Goal: Task Accomplishment & Management: Manage account settings

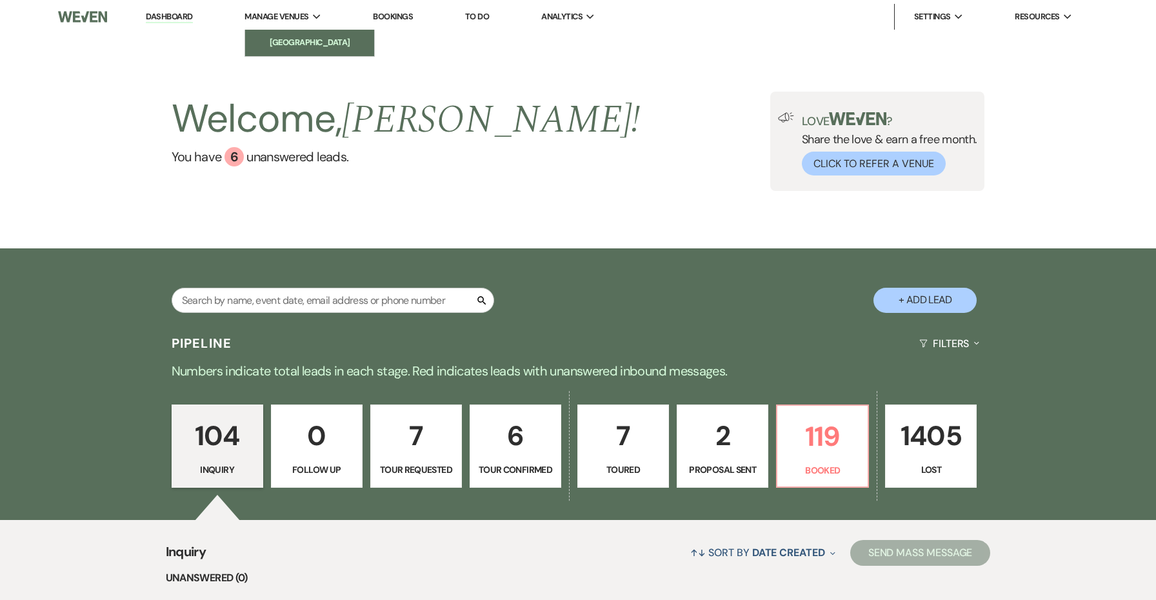
click at [290, 37] on li "[GEOGRAPHIC_DATA]" at bounding box center [310, 42] width 116 height 13
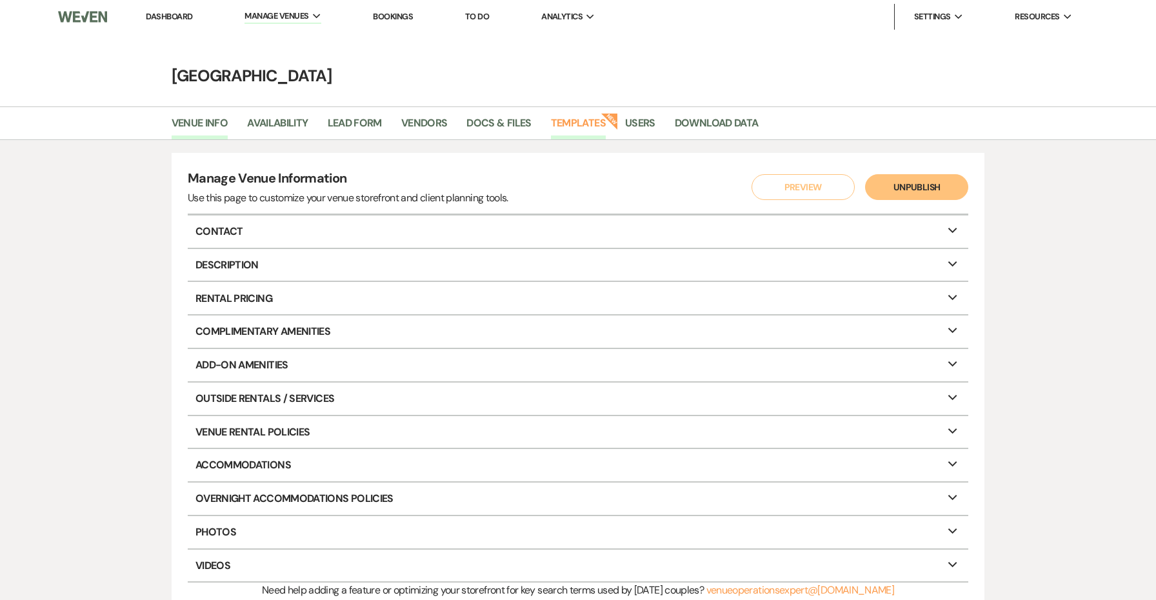
click at [587, 121] on link "Templates" at bounding box center [578, 127] width 55 height 25
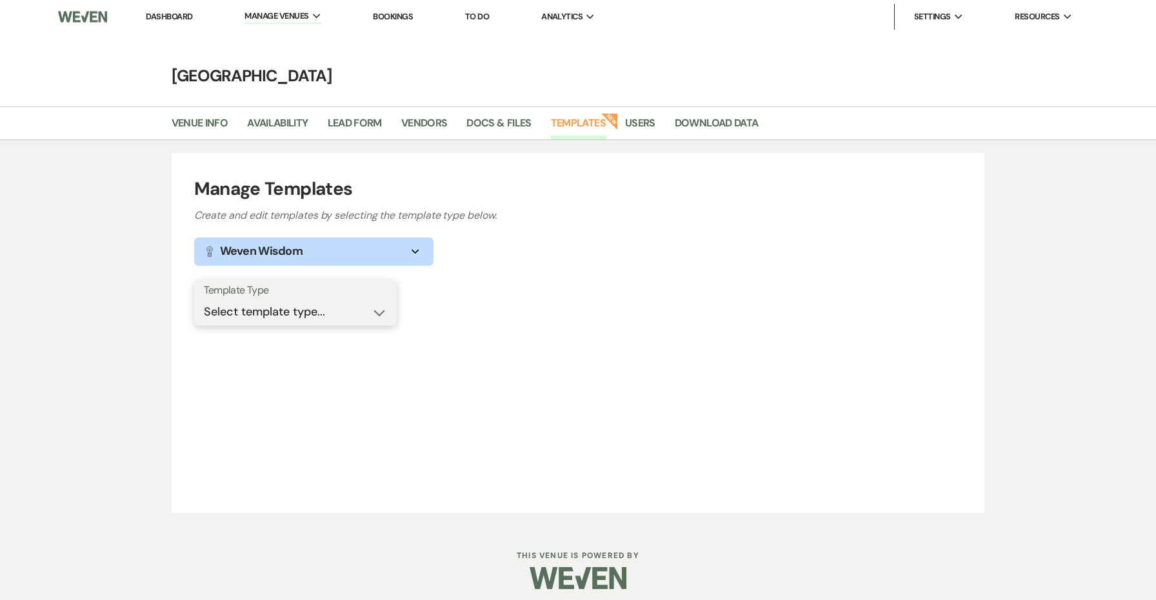
select select "Message Templates"
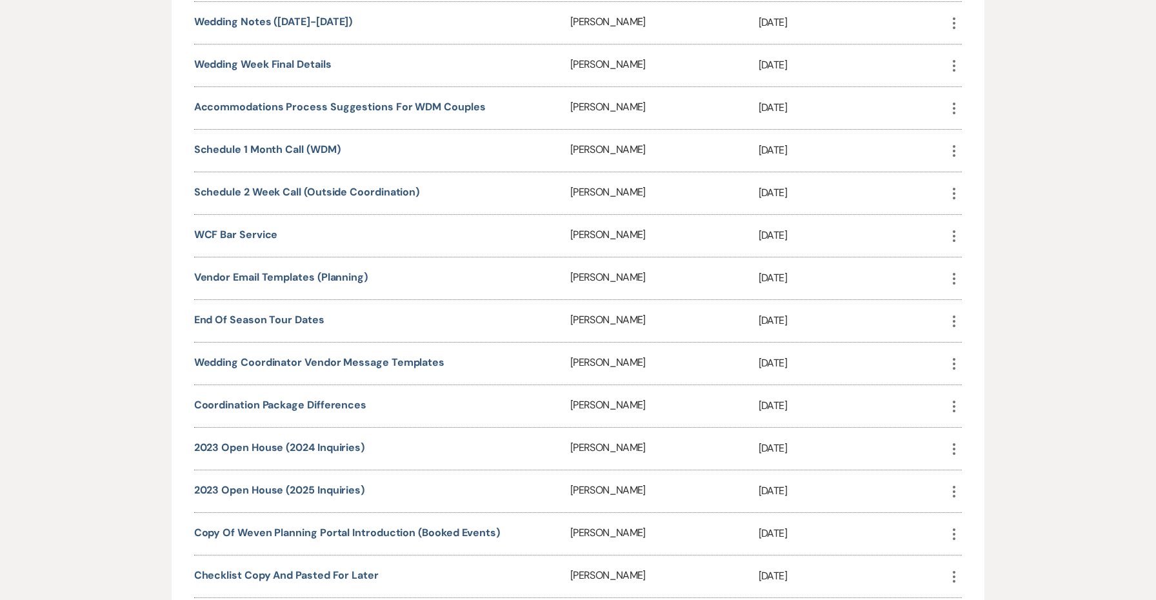
scroll to position [1605, 0]
click at [282, 65] on link "Wedding Week Final Details" at bounding box center [262, 66] width 137 height 14
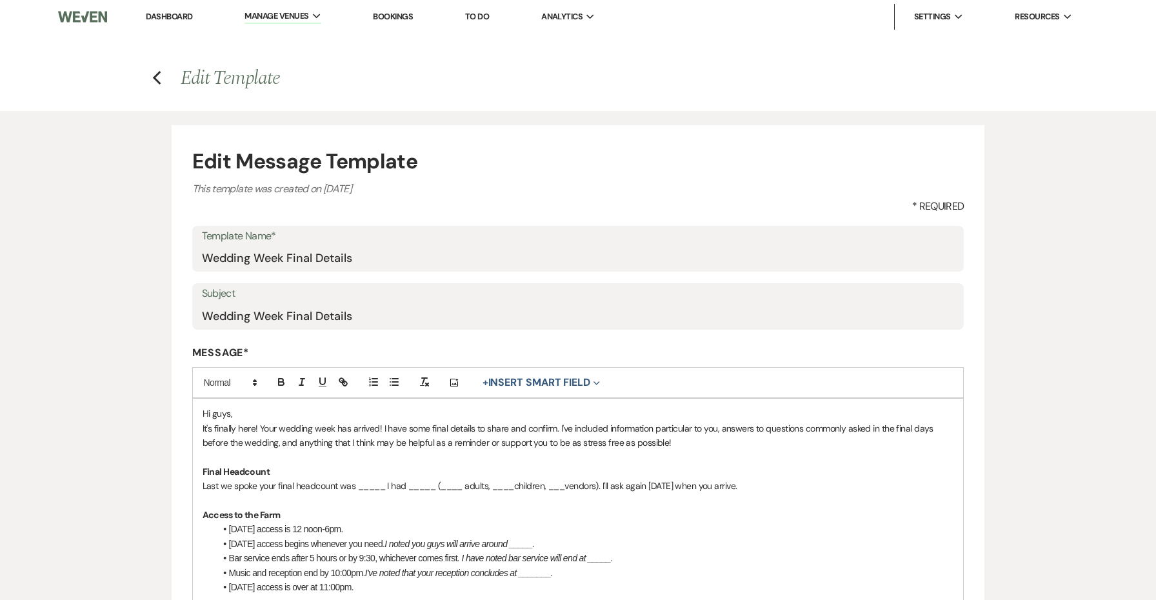
click at [324, 414] on p "Hi guys," at bounding box center [579, 414] width 752 height 14
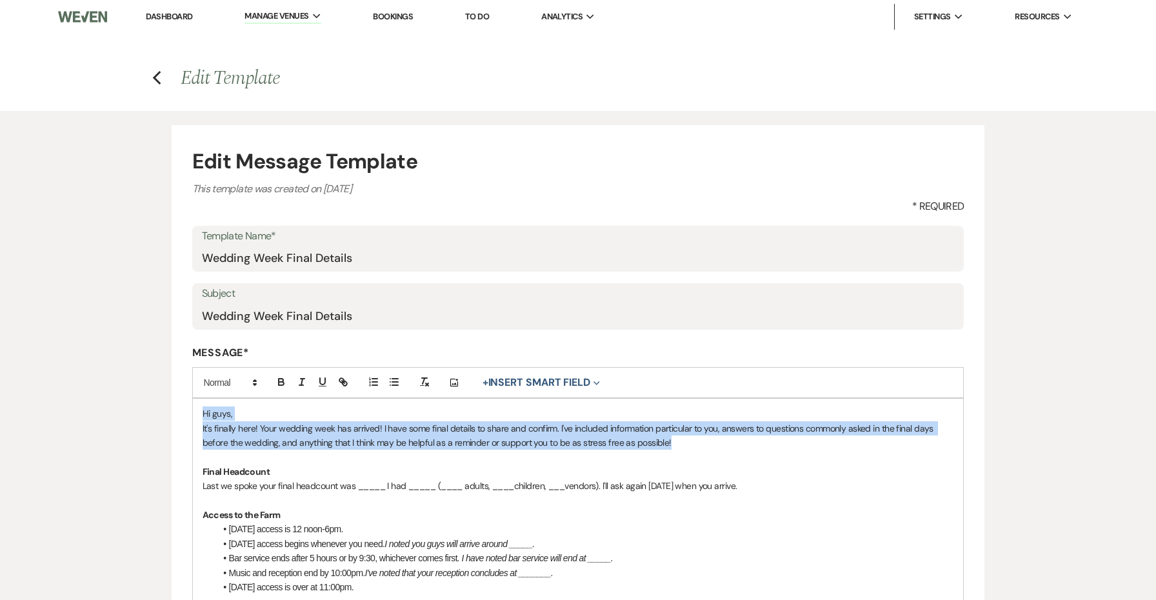
drag, startPoint x: 687, startPoint y: 436, endPoint x: 161, endPoint y: 408, distance: 526.7
drag, startPoint x: 771, startPoint y: 481, endPoint x: 261, endPoint y: 415, distance: 514.7
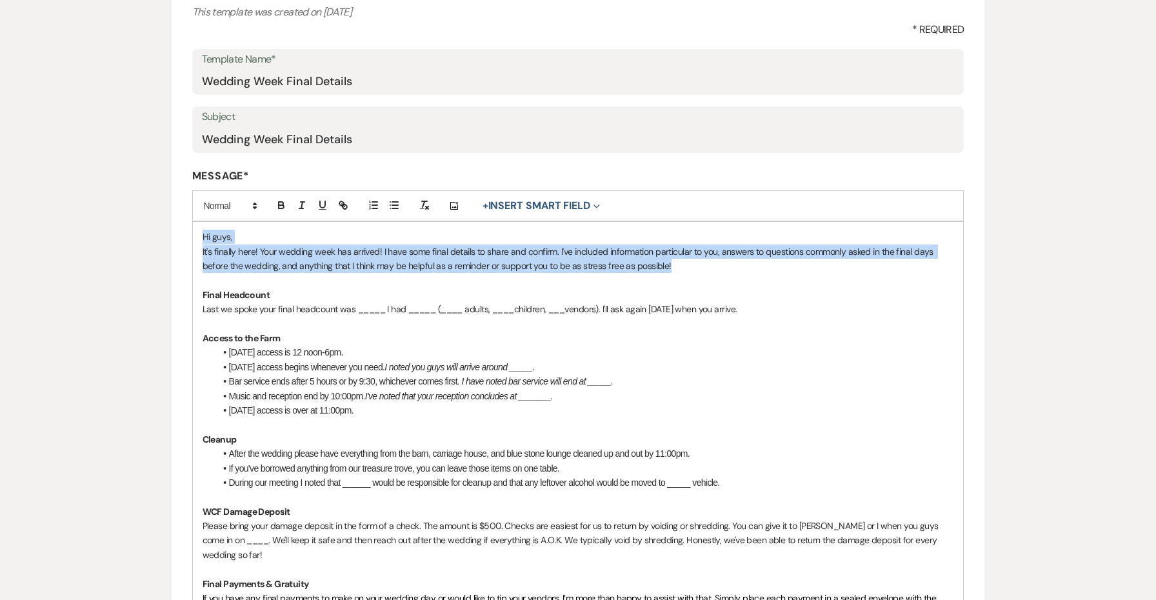
scroll to position [182, 0]
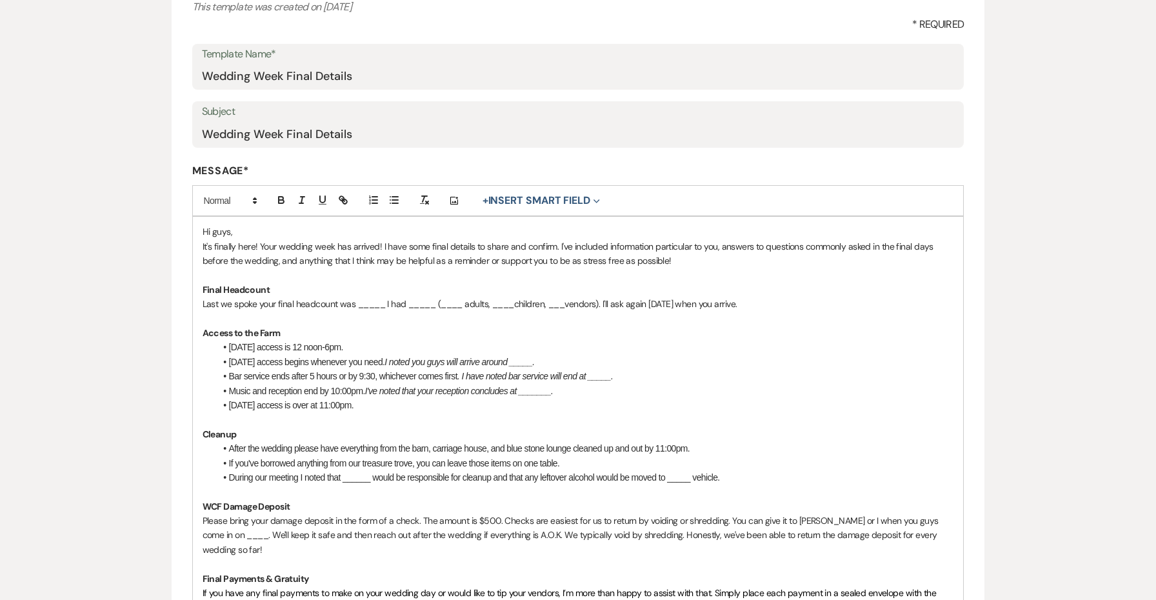
click at [428, 320] on p at bounding box center [579, 319] width 752 height 14
drag, startPoint x: 763, startPoint y: 302, endPoint x: 113, endPoint y: 194, distance: 659.3
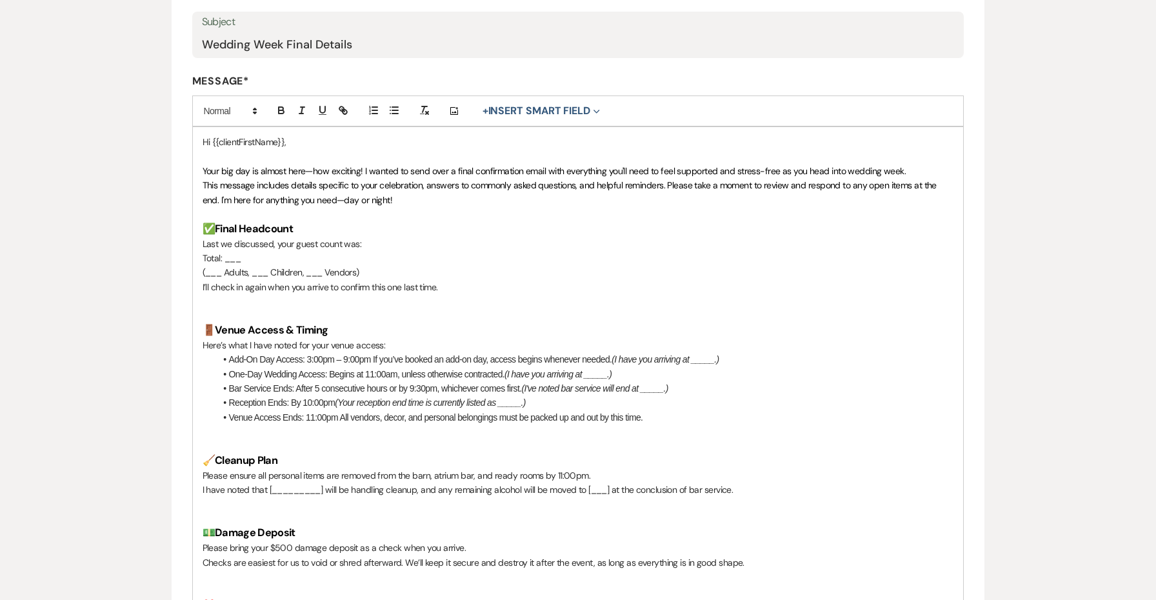
scroll to position [280, 0]
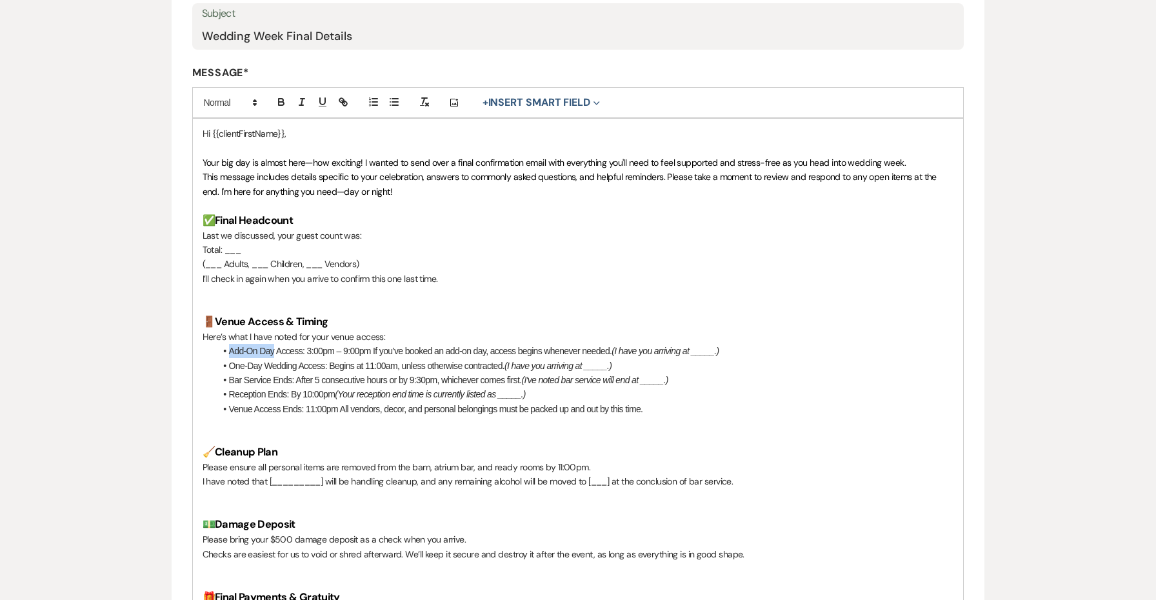
drag, startPoint x: 275, startPoint y: 345, endPoint x: 228, endPoint y: 343, distance: 47.1
click at [228, 344] on li "Add-On Day Access: 3:00pm – 9:00pm If you’ve booked an add-on day, access begin…" at bounding box center [585, 351] width 739 height 14
click at [288, 344] on li "[DATE] Access: 3:00pm – 9:00pm If you’ve booked an add-on day, access begins wh…" at bounding box center [585, 351] width 739 height 14
click at [330, 344] on li "[DATE] Access: 12:00pm – 9:00pm If you’ve booked an add-on day, access begins w…" at bounding box center [585, 351] width 739 height 14
drag, startPoint x: 600, startPoint y: 342, endPoint x: 356, endPoint y: 339, distance: 243.9
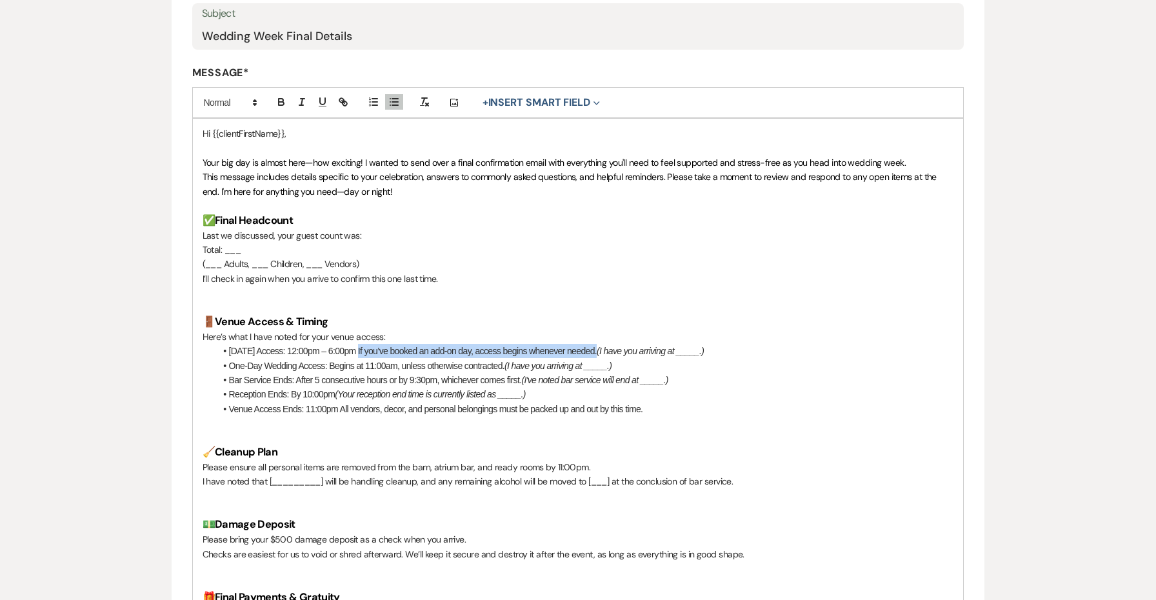
click at [356, 344] on li "[DATE] Access: 12:00pm – 6:00pm If you’ve booked an add-on day, access begins w…" at bounding box center [585, 351] width 739 height 14
click at [449, 346] on em "(I have you arriving at _____.)" at bounding box center [409, 351] width 107 height 10
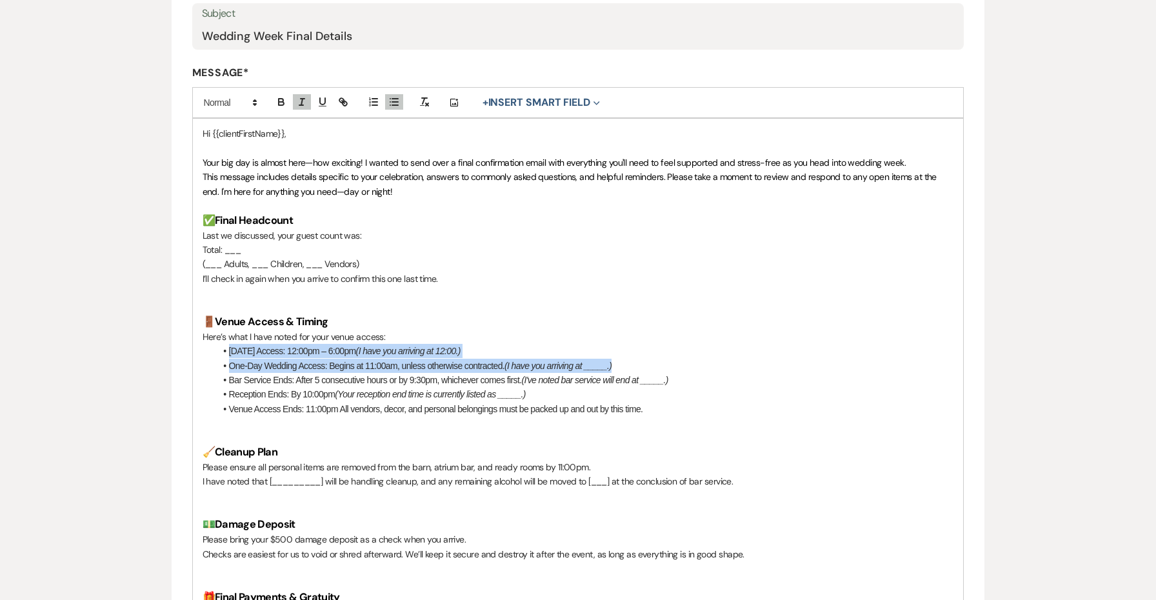
drag, startPoint x: 630, startPoint y: 358, endPoint x: 189, endPoint y: 348, distance: 441.5
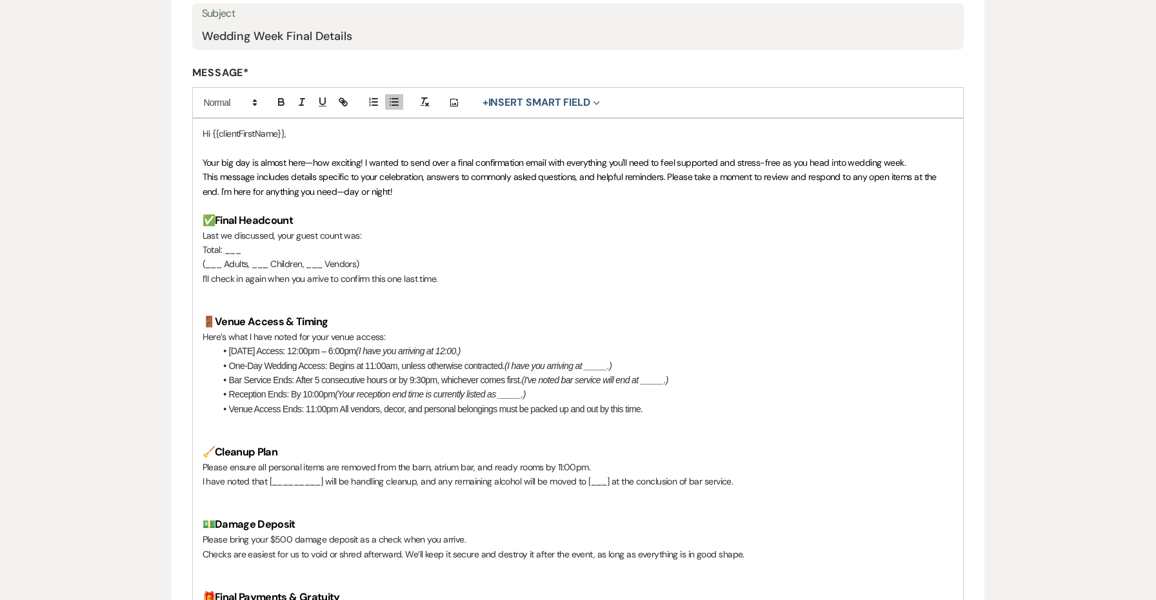
click at [314, 361] on li "One-Day Wedding Access: Begins at 11:00am, unless otherwise contracted. (I have…" at bounding box center [585, 366] width 739 height 14
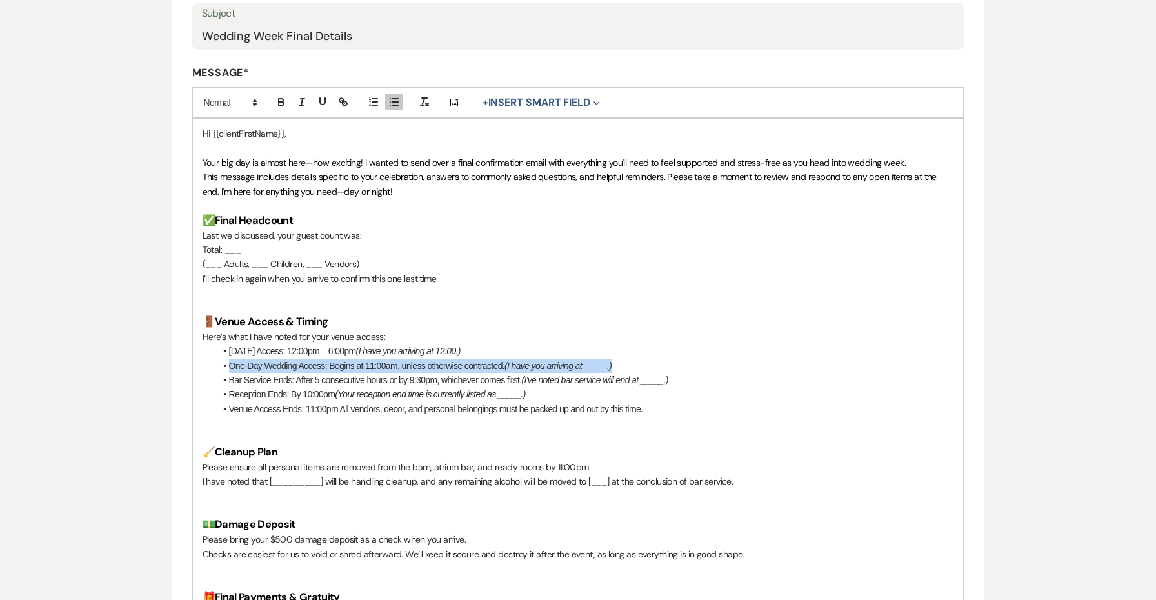
click at [314, 361] on li "One-Day Wedding Access: Begins at 11:00am, unless otherwise contracted. (I have…" at bounding box center [585, 366] width 739 height 14
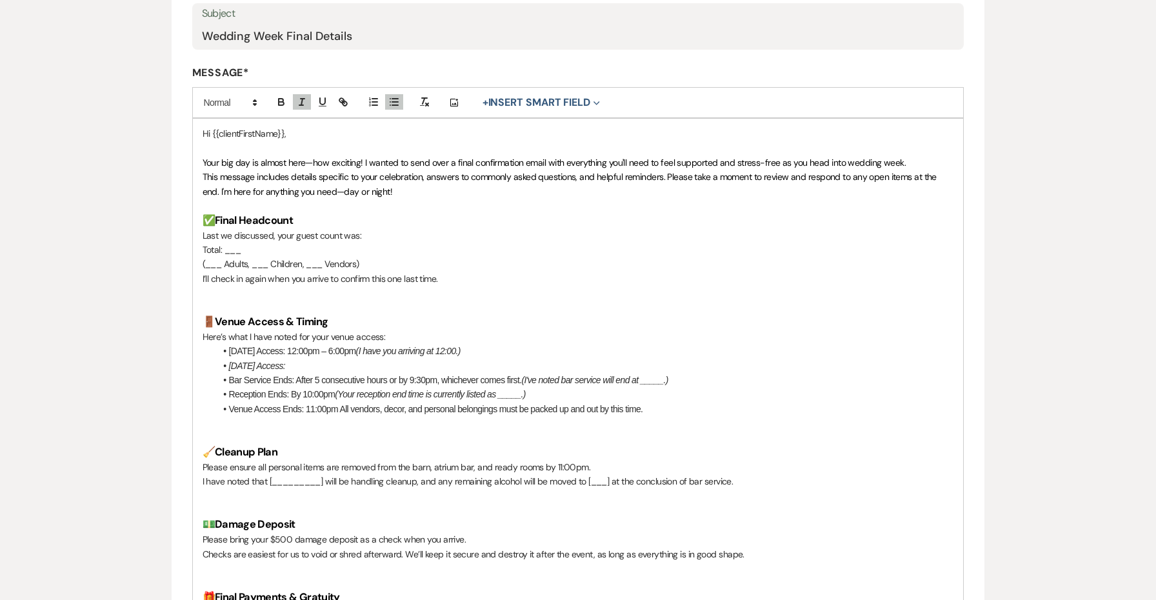
drag, startPoint x: 302, startPoint y: 358, endPoint x: 230, endPoint y: 357, distance: 72.3
click at [230, 359] on li "[DATE] Access:" at bounding box center [585, 366] width 739 height 14
click at [614, 388] on li "Reception Ends: By 10:00pm (Your reception end time is currently listed as ____…" at bounding box center [585, 394] width 739 height 14
click at [399, 359] on li "[DATE] Access:" at bounding box center [585, 366] width 739 height 14
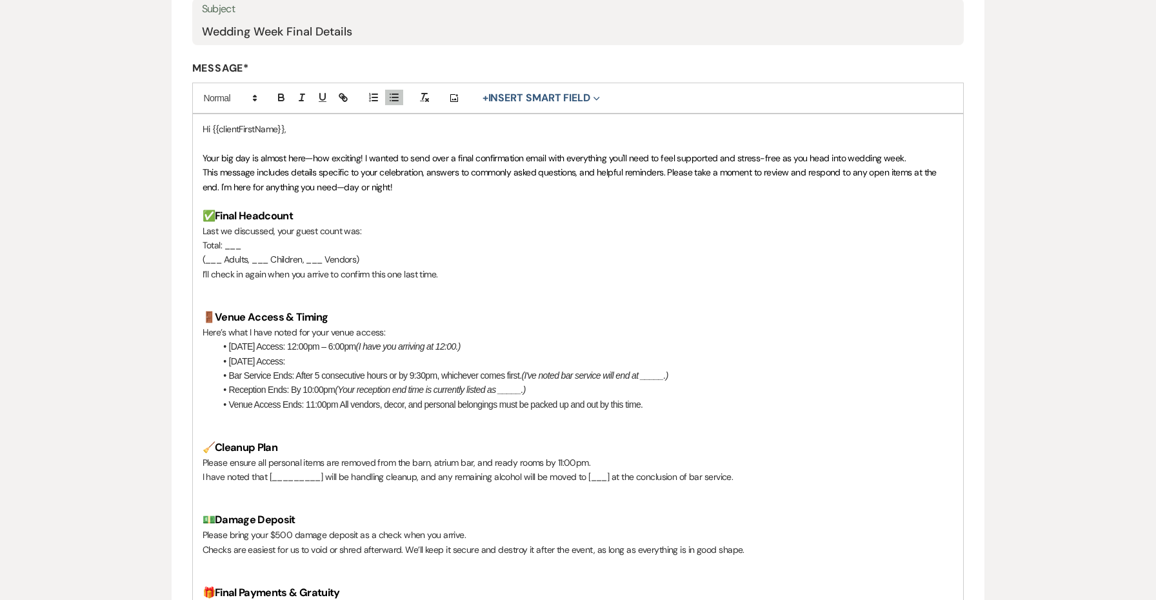
click at [443, 341] on em "(I have you arriving at 12:00.)" at bounding box center [408, 346] width 105 height 10
click at [511, 385] on em "(Your reception end time is currently listed as _____.)" at bounding box center [430, 390] width 191 height 10
copy em "_____"
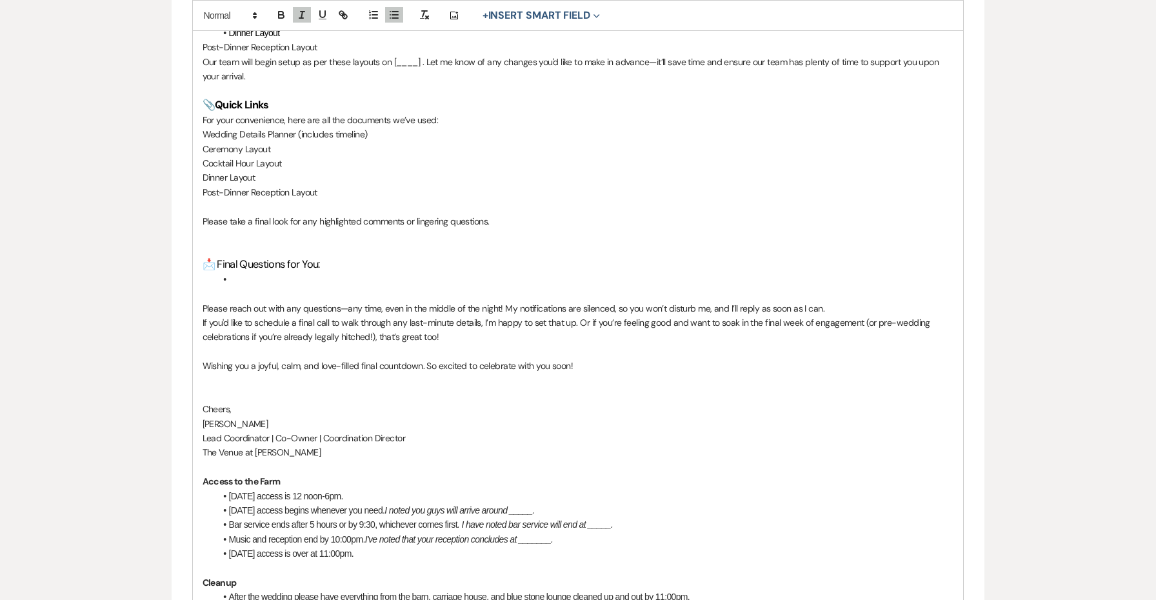
scroll to position [1625, 0]
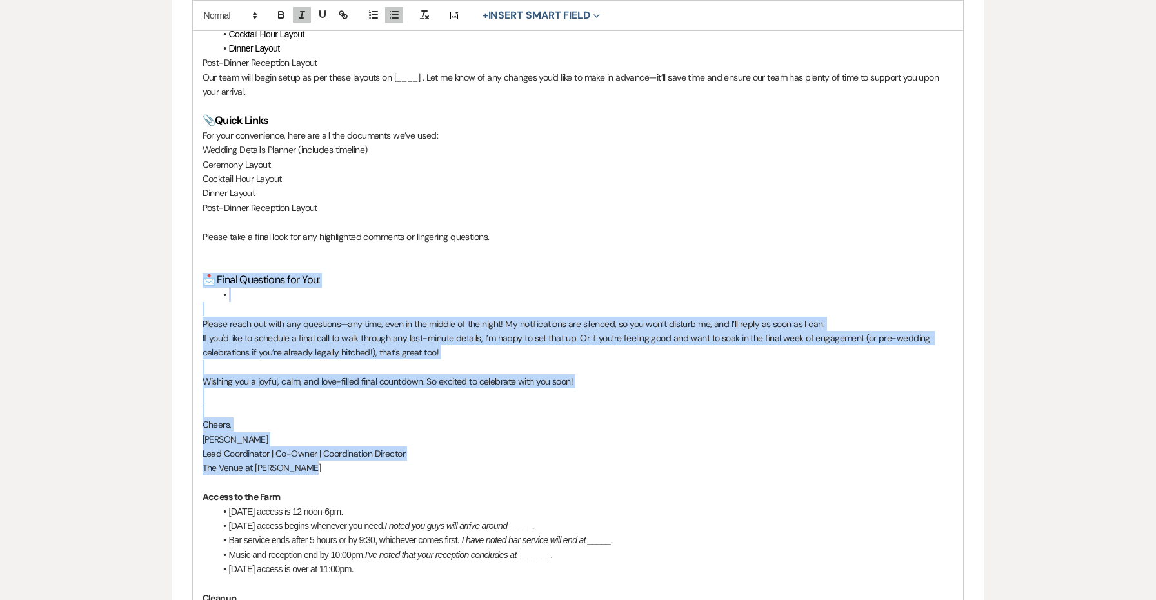
drag, startPoint x: 329, startPoint y: 433, endPoint x: 191, endPoint y: 245, distance: 233.1
click at [191, 245] on form "Edit Message Template This template was created on [DATE] * Required Template N…" at bounding box center [579, 529] width 814 height 4058
click at [230, 408] on div "Hi {{clientFirstName}}, Your big day is almost here—how exciting! I wanted to s…" at bounding box center [578, 589] width 771 height 3632
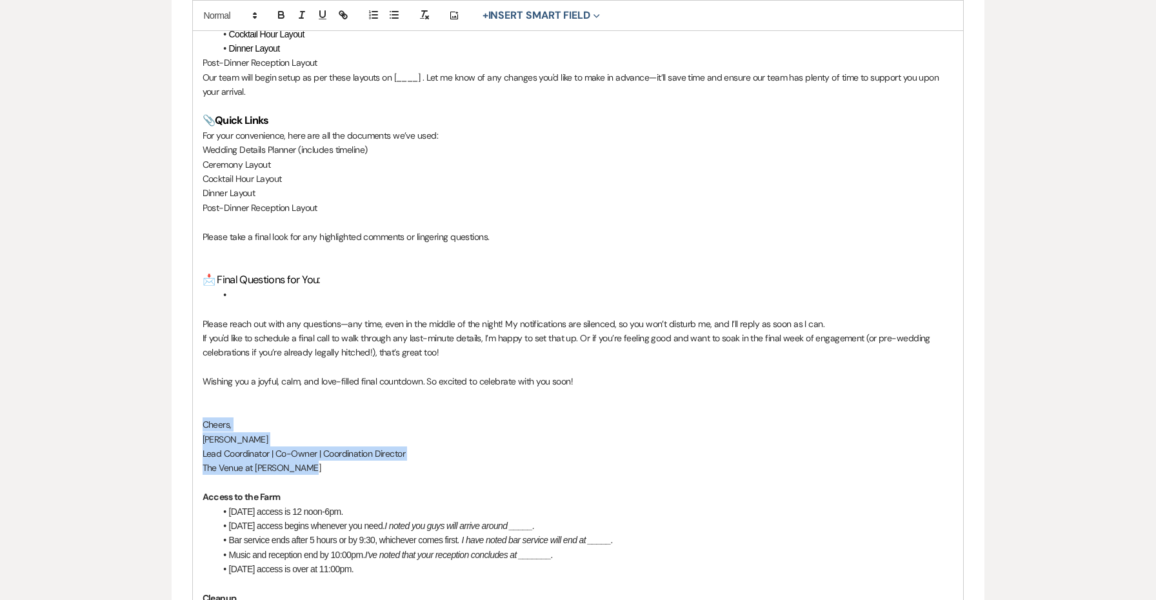
drag, startPoint x: 295, startPoint y: 434, endPoint x: 188, endPoint y: 388, distance: 115.7
click at [188, 388] on form "Edit Message Template This template was created on [DATE] * Required Template N…" at bounding box center [579, 529] width 814 height 4058
click at [257, 417] on p "Cheers," at bounding box center [579, 424] width 752 height 14
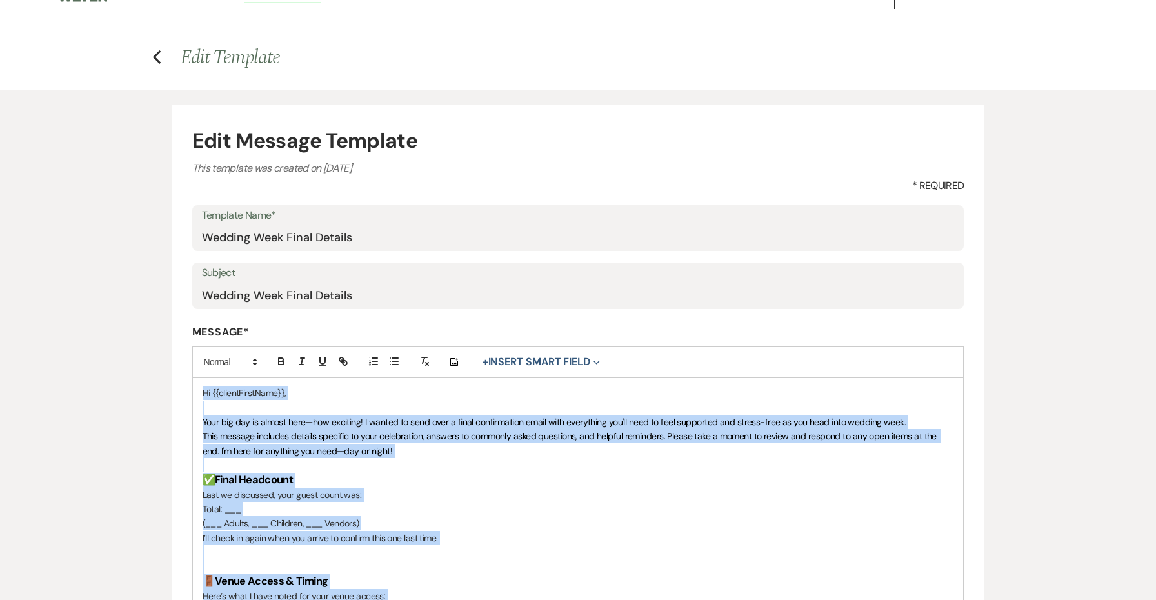
scroll to position [0, 0]
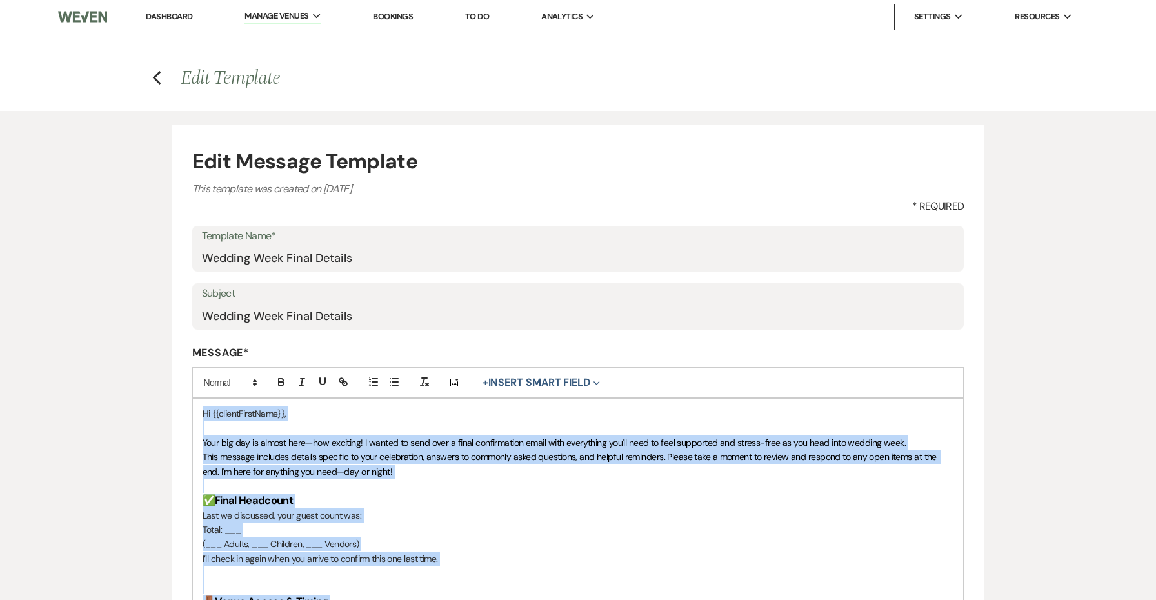
drag, startPoint x: 323, startPoint y: 439, endPoint x: 124, endPoint y: -14, distance: 494.7
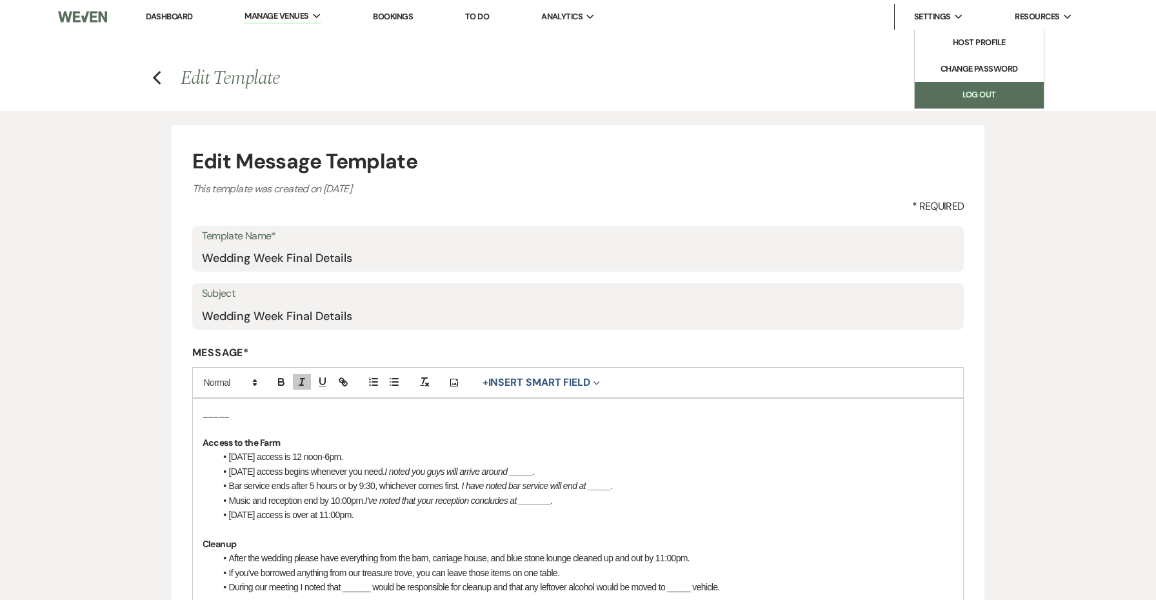
click at [972, 100] on link "Log Out" at bounding box center [979, 95] width 129 height 26
